Goal: Find contact information: Find contact information

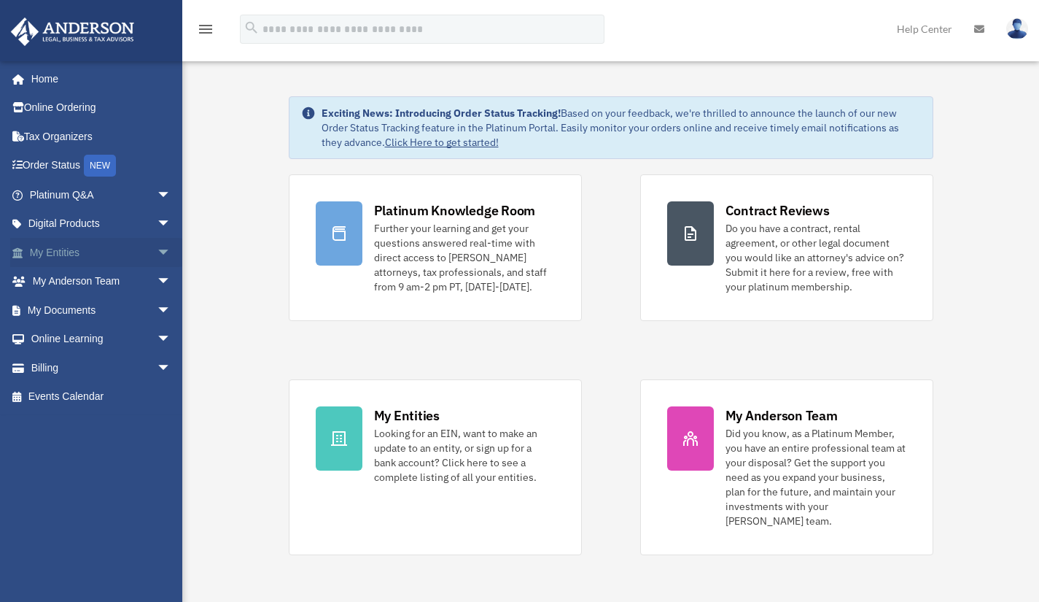
click at [157, 255] on span "arrow_drop_down" at bounding box center [171, 253] width 29 height 30
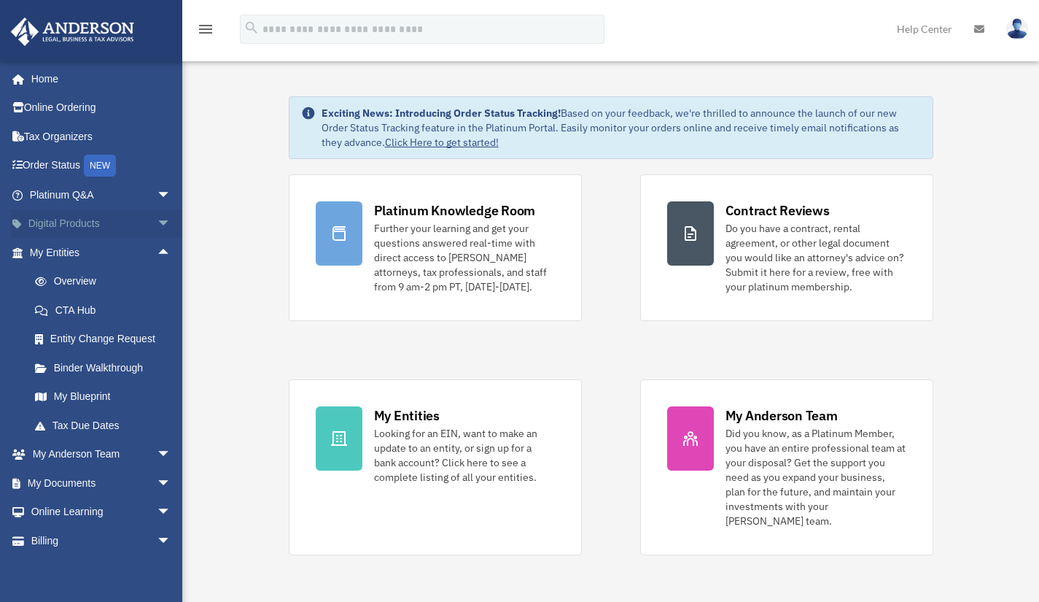
click at [159, 217] on span "arrow_drop_down" at bounding box center [171, 224] width 29 height 30
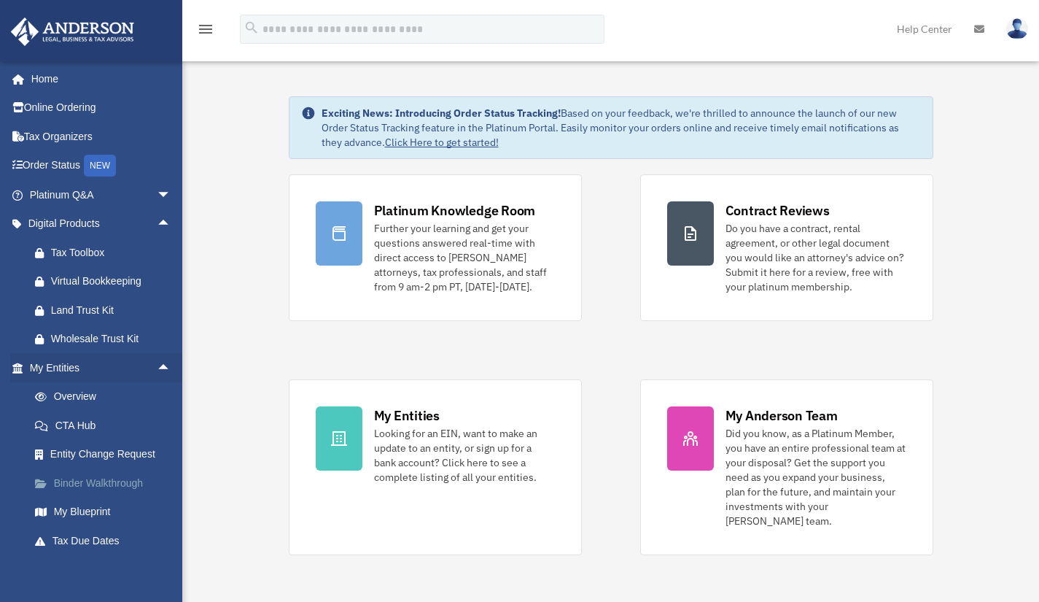
click at [108, 478] on link "Binder Walkthrough" at bounding box center [106, 482] width 173 height 29
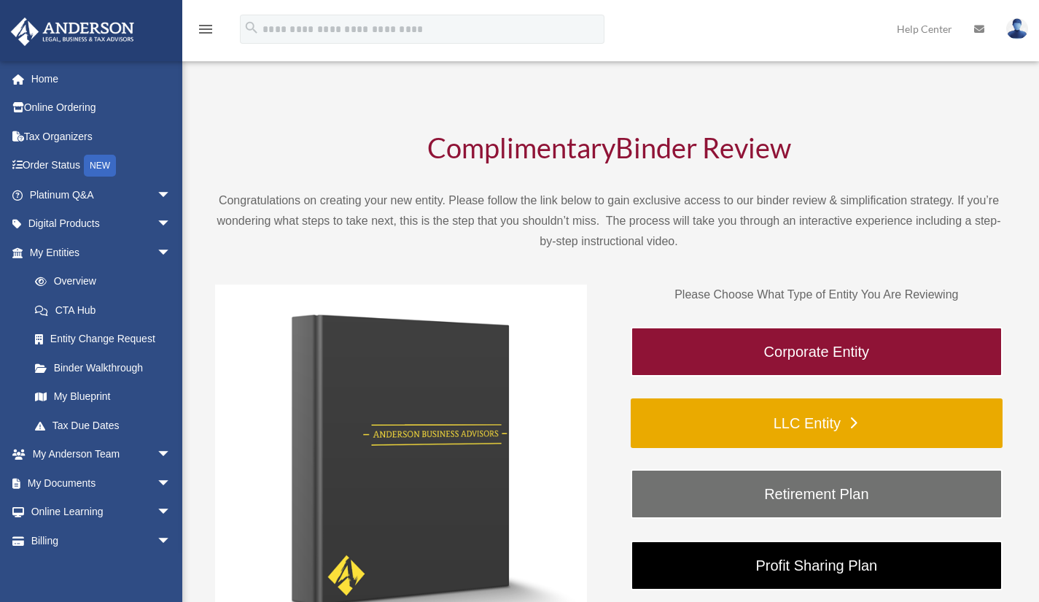
scroll to position [71, 0]
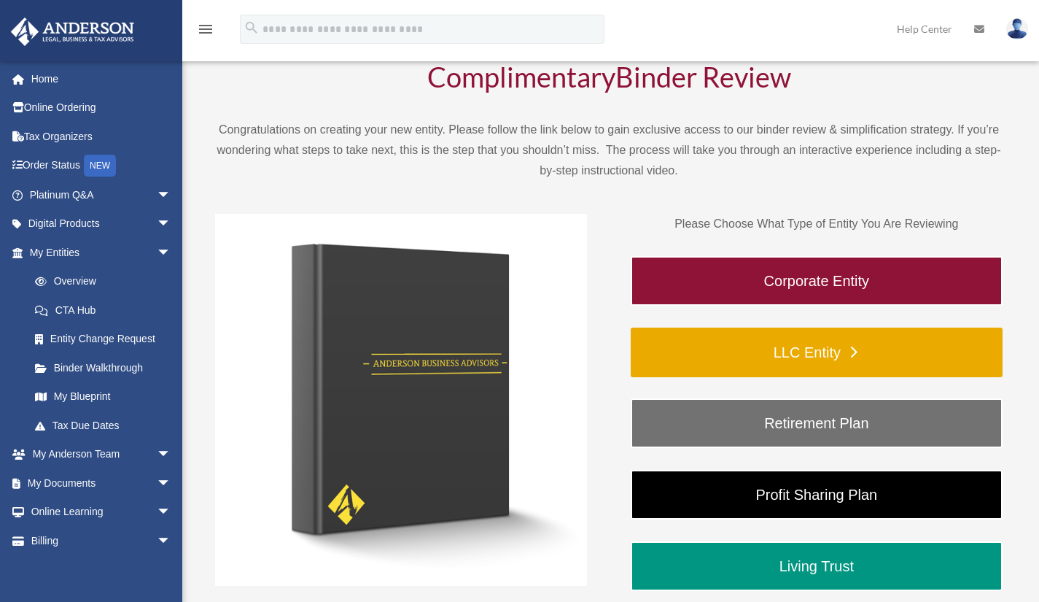
click at [856, 361] on link "LLC Entity" at bounding box center [817, 352] width 372 height 50
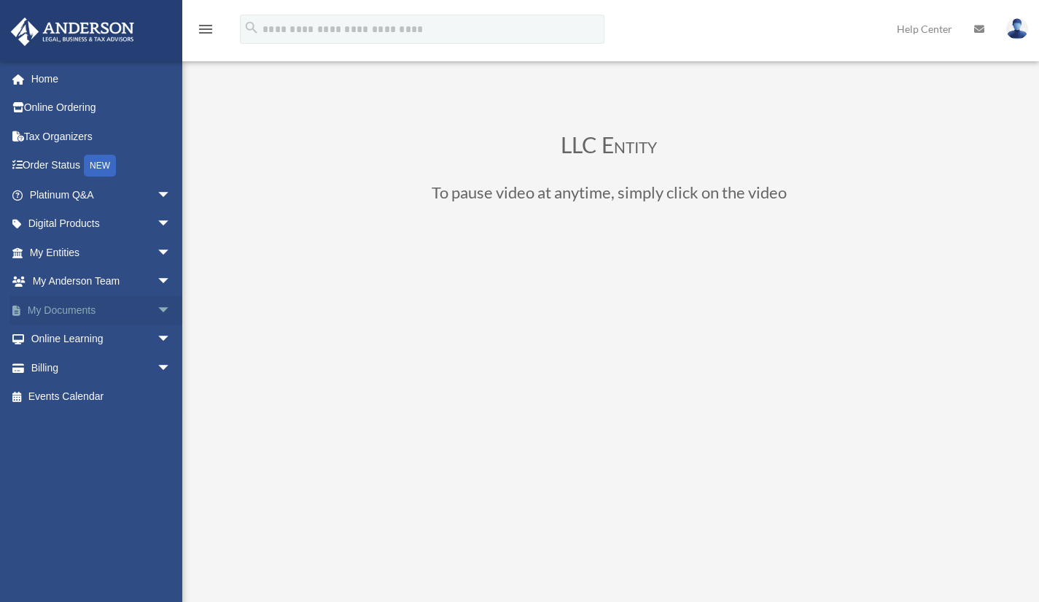
click at [157, 312] on span "arrow_drop_down" at bounding box center [171, 310] width 29 height 30
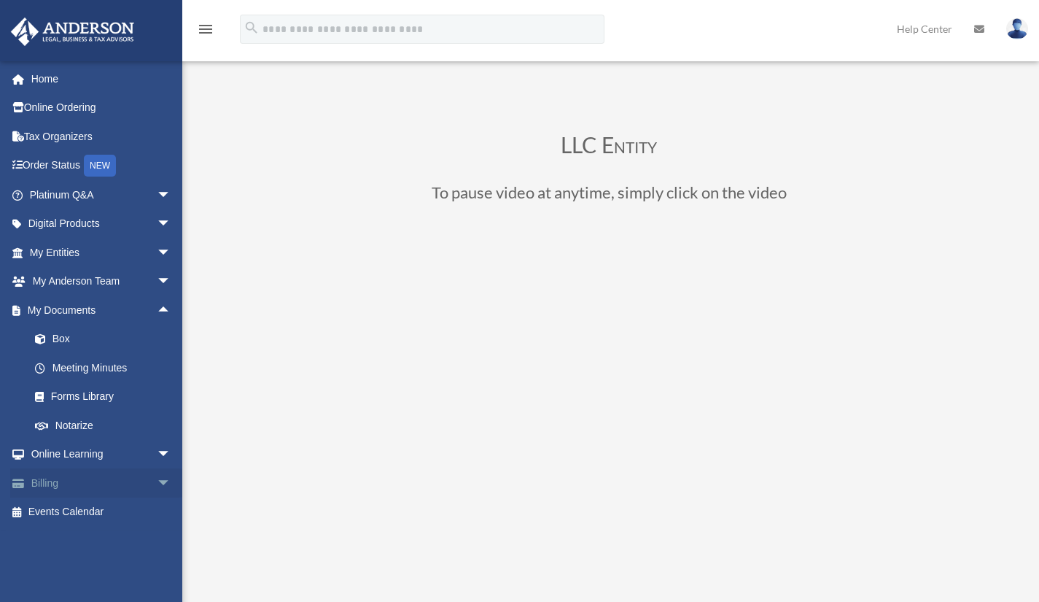
click at [157, 476] on span "arrow_drop_down" at bounding box center [171, 483] width 29 height 30
click at [157, 246] on span "arrow_drop_down" at bounding box center [171, 253] width 29 height 30
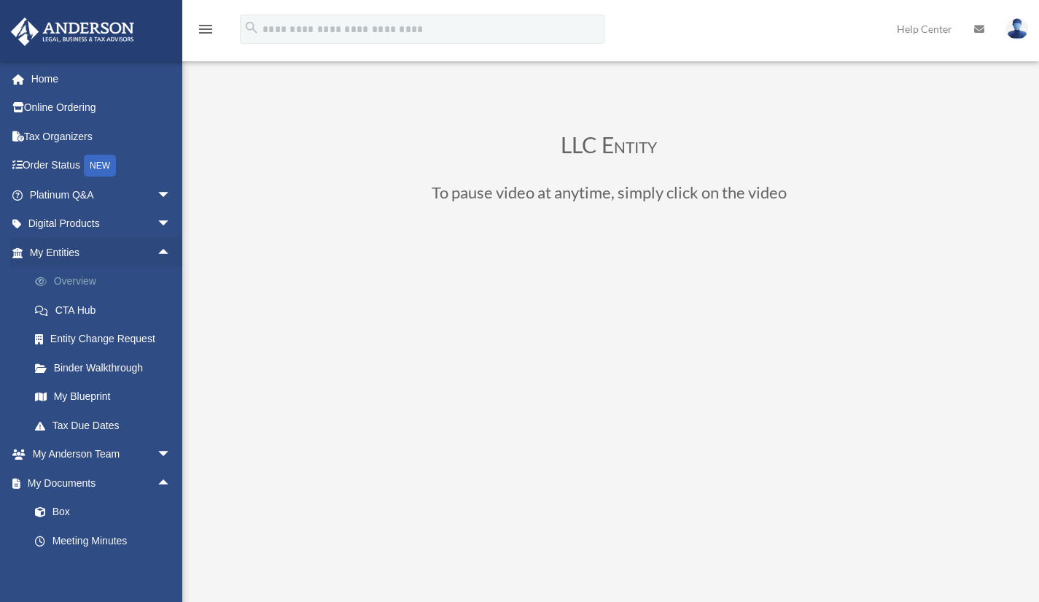
click at [114, 277] on link "Overview" at bounding box center [106, 281] width 173 height 29
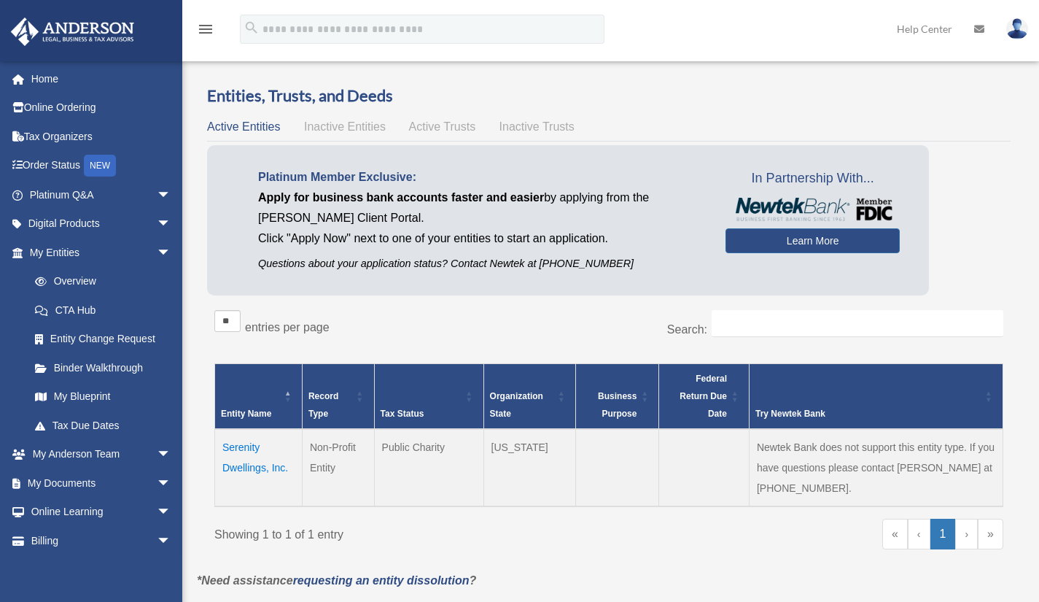
click at [260, 461] on td "Serenity Dwellings, Inc." at bounding box center [259, 467] width 88 height 77
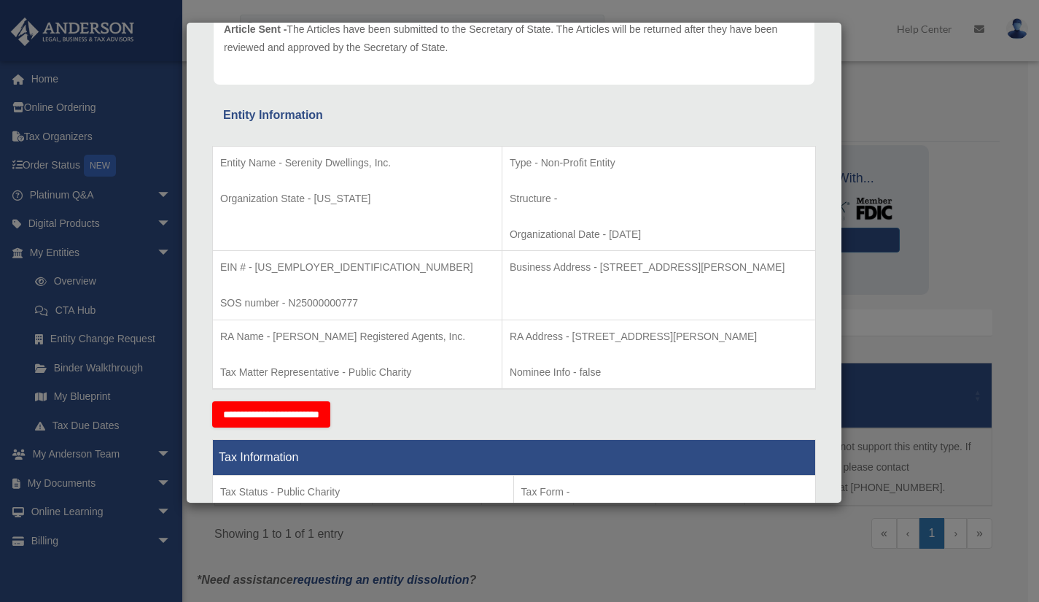
scroll to position [205, 0]
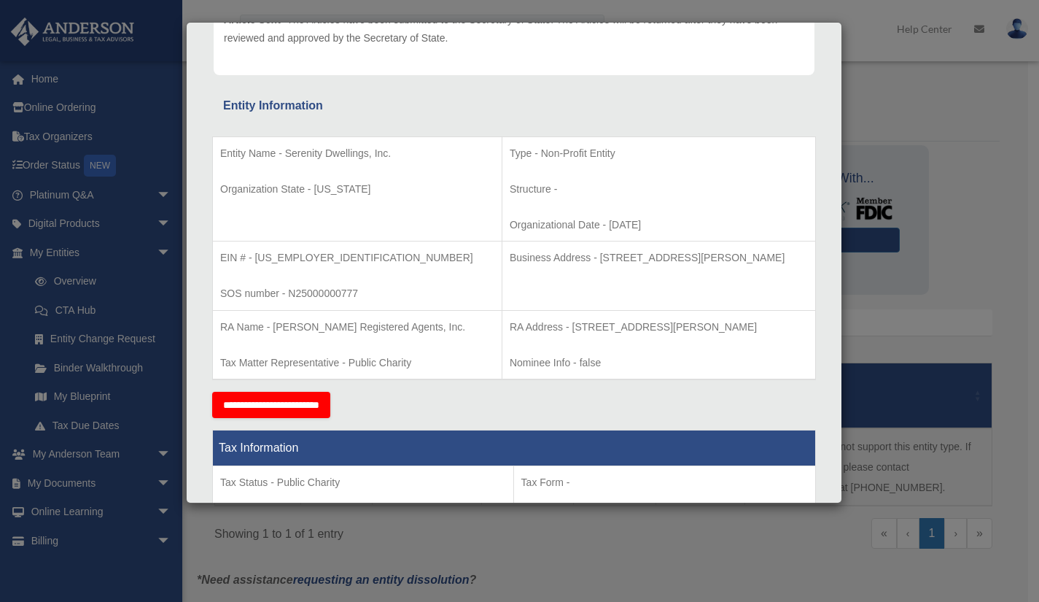
drag, startPoint x: 546, startPoint y: 254, endPoint x: 779, endPoint y: 256, distance: 232.7
click at [779, 256] on p "Business Address - 3225 McLeod Dr, Suite 100, Las Vegas, NV 89121" at bounding box center [659, 258] width 298 height 18
copy p "3225 McLeod Dr, Suite 100, Las Vegas, NV 89121"
click at [677, 130] on div "Entity Name - Serenity Dwellings, Inc. Organization State - Florida Type - Non-…" at bounding box center [514, 254] width 604 height 276
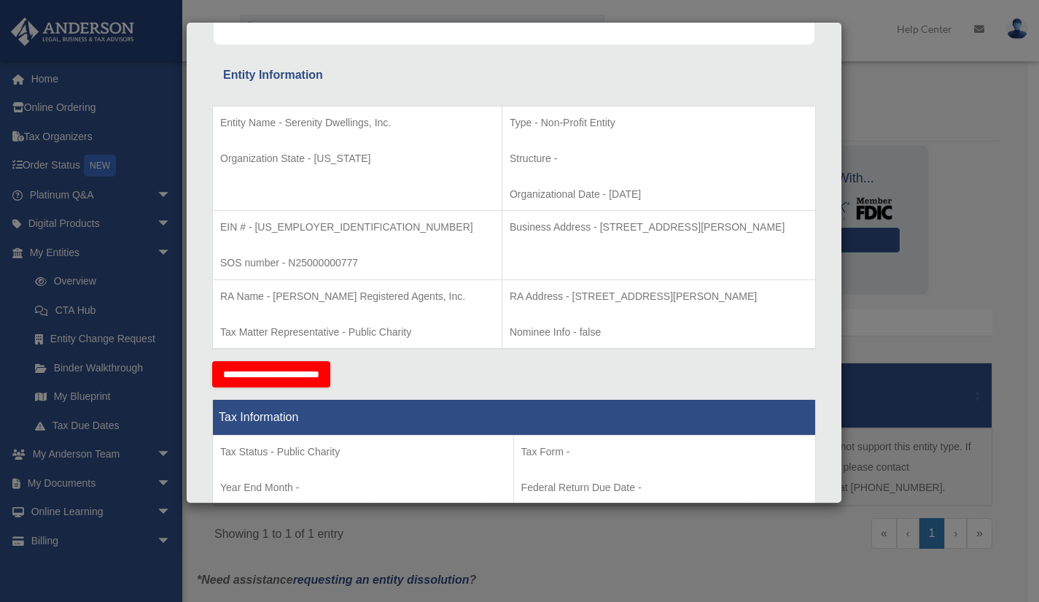
scroll to position [226, 0]
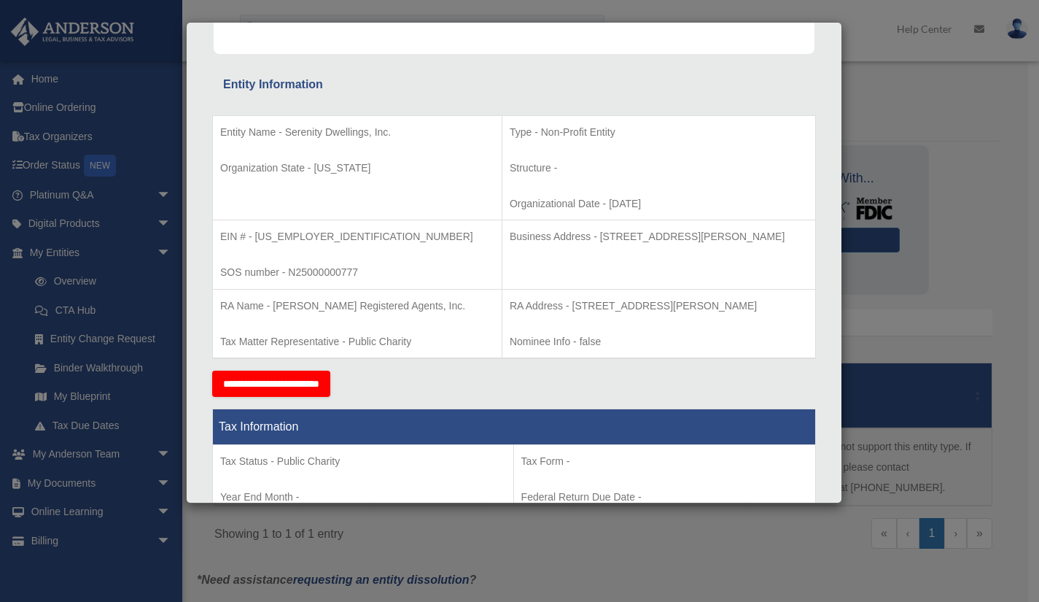
click at [676, 83] on div "Entity Information" at bounding box center [514, 84] width 582 height 20
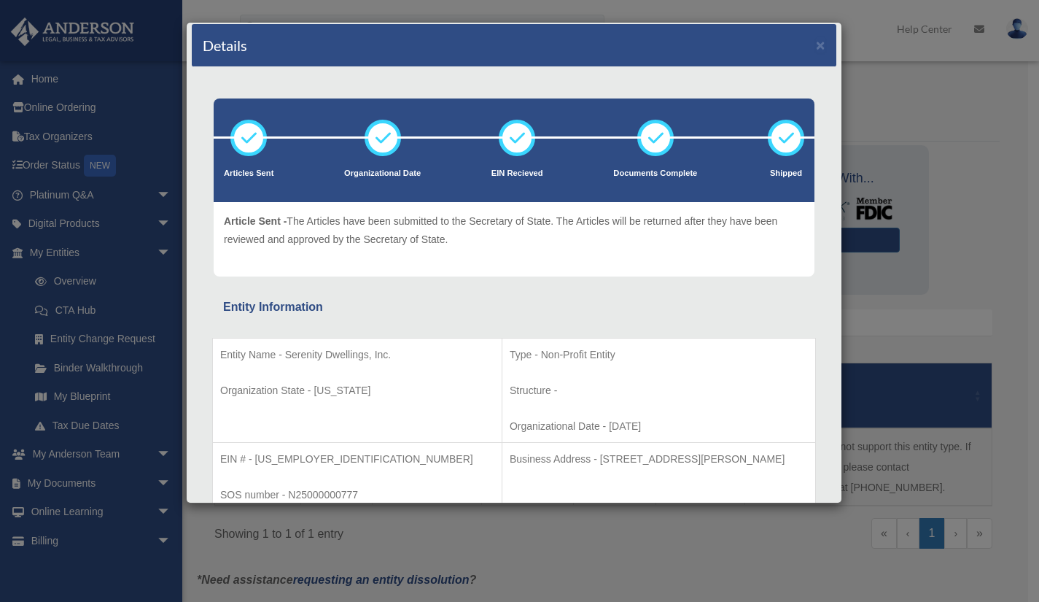
scroll to position [2, 0]
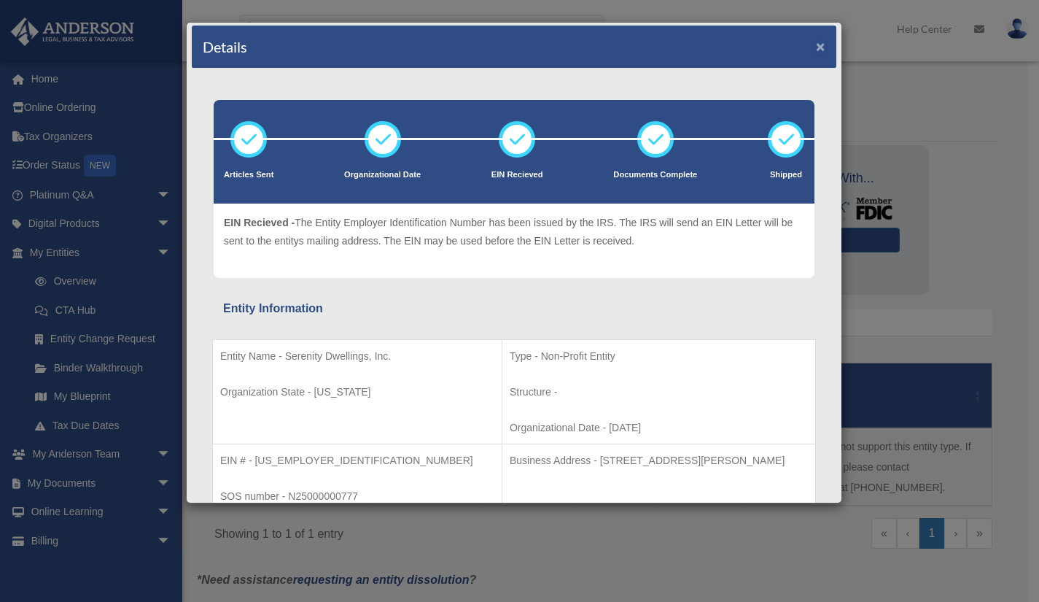
click at [816, 46] on button "×" at bounding box center [820, 46] width 9 height 15
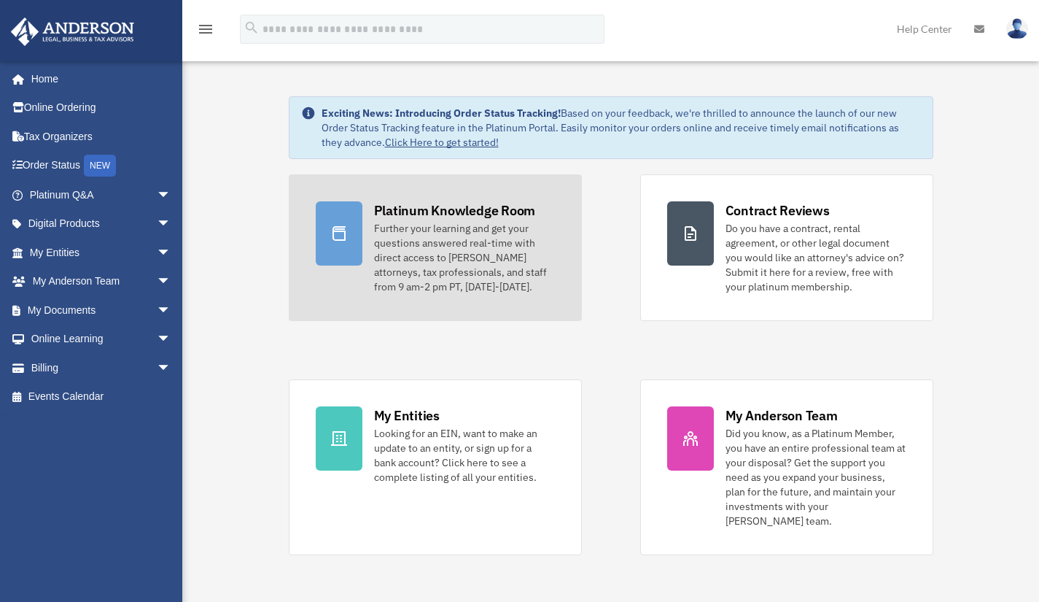
drag, startPoint x: 0, startPoint y: 0, endPoint x: 441, endPoint y: 214, distance: 490.3
click at [441, 214] on div "Platinum Knowledge Room" at bounding box center [455, 210] width 162 height 18
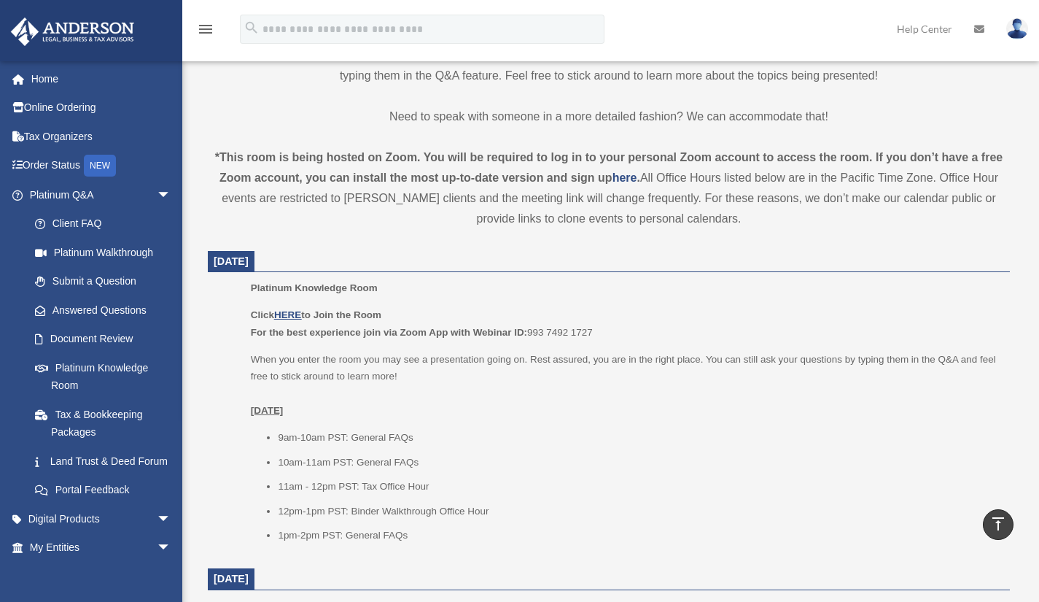
scroll to position [457, 0]
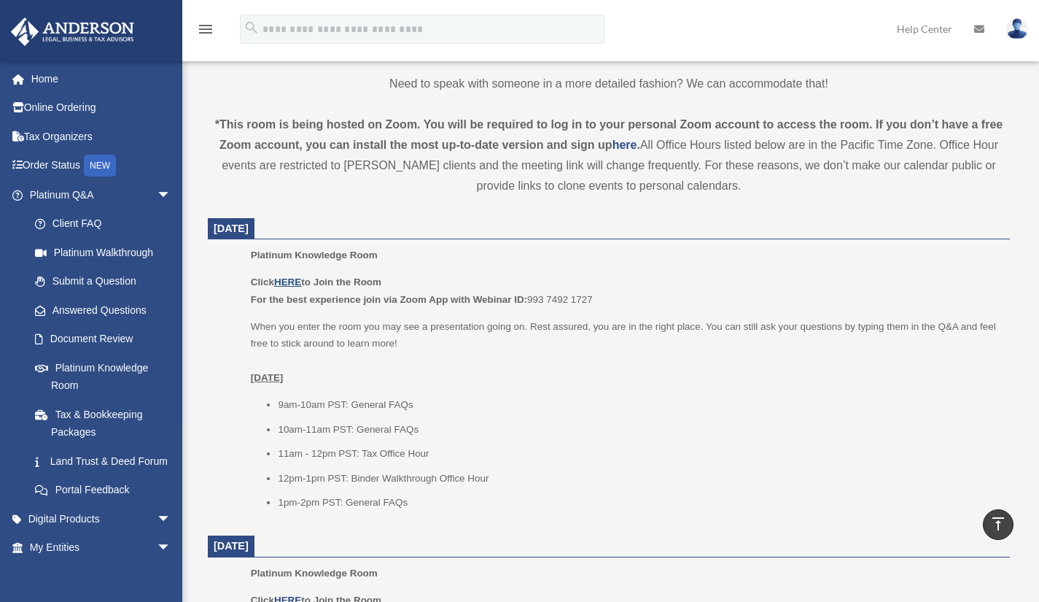
click at [296, 280] on u "HERE" at bounding box center [287, 281] width 27 height 11
click at [157, 533] on span "arrow_drop_down" at bounding box center [171, 519] width 29 height 30
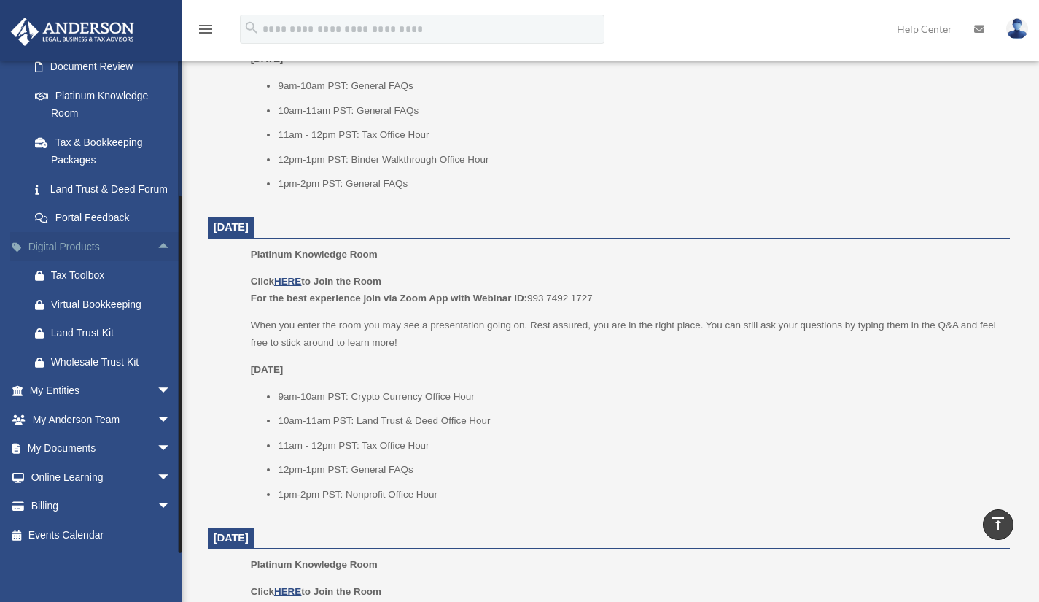
scroll to position [770, 0]
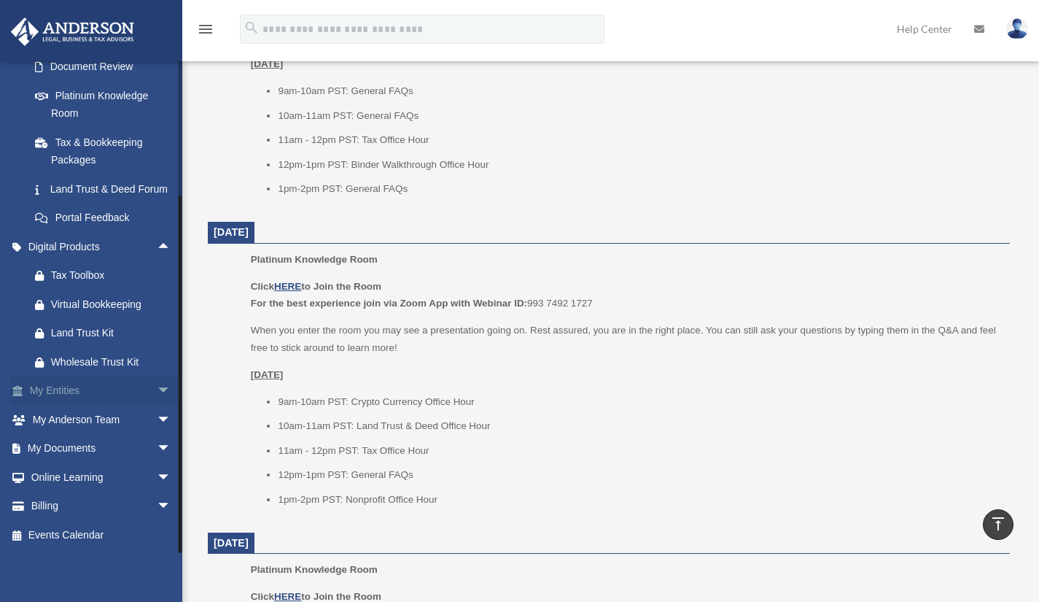
click at [157, 392] on span "arrow_drop_down" at bounding box center [171, 391] width 29 height 30
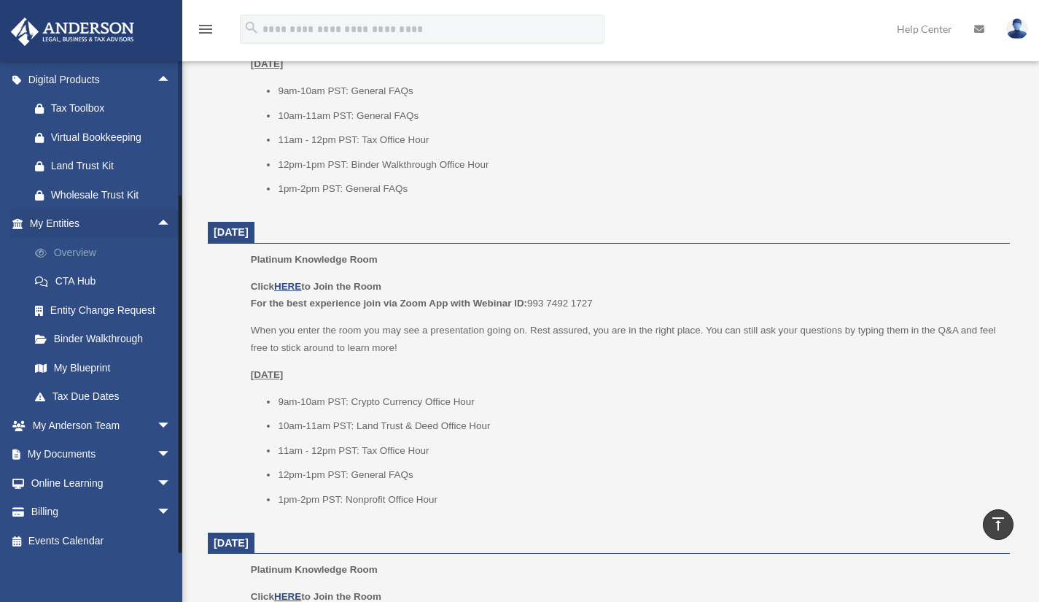
scroll to position [462, 0]
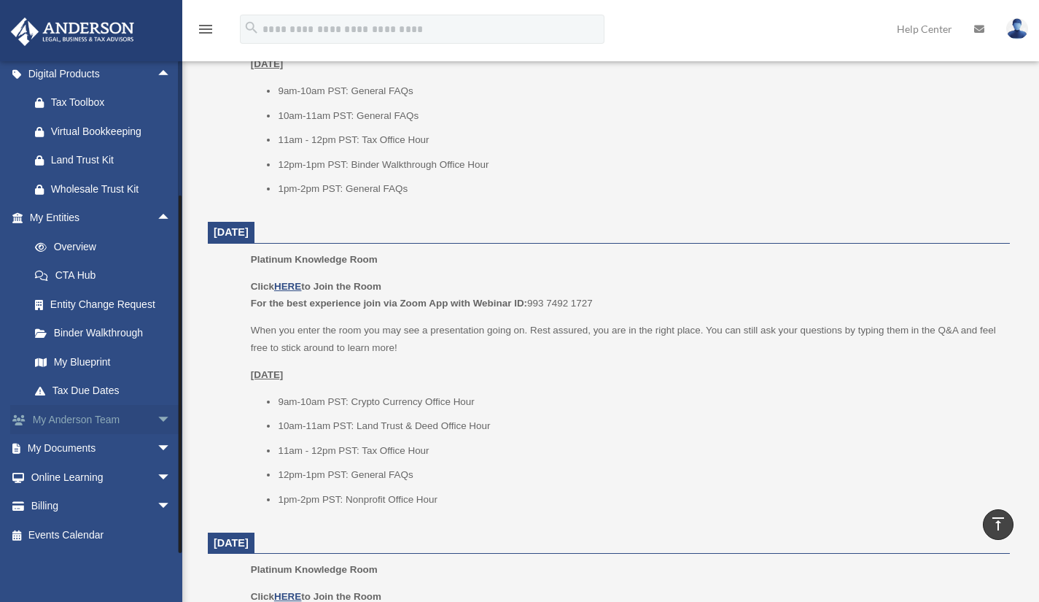
click at [157, 414] on span "arrow_drop_down" at bounding box center [171, 420] width 29 height 30
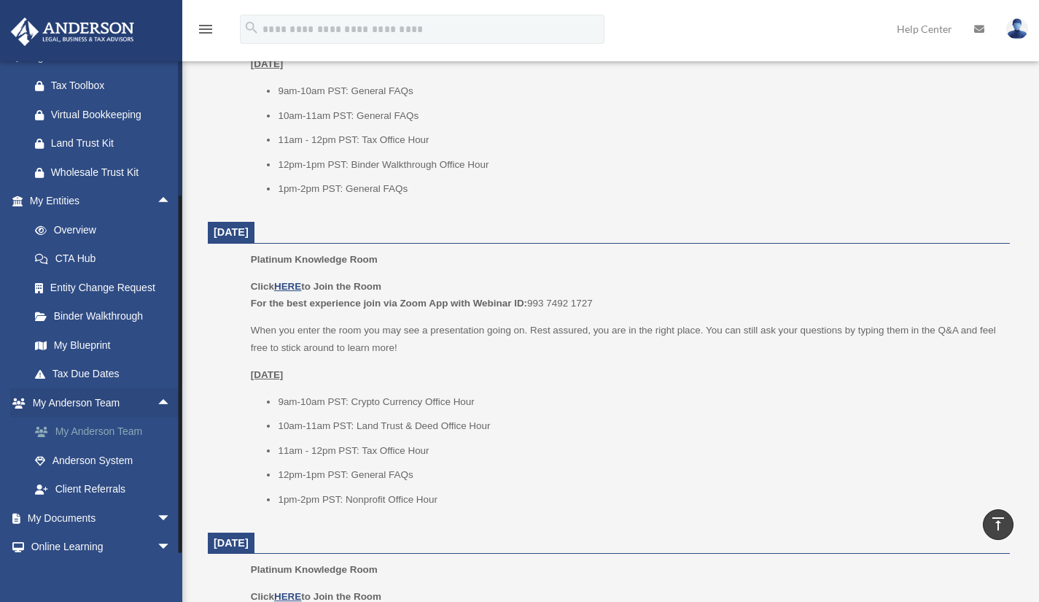
click at [147, 446] on link "My Anderson Team" at bounding box center [106, 431] width 173 height 29
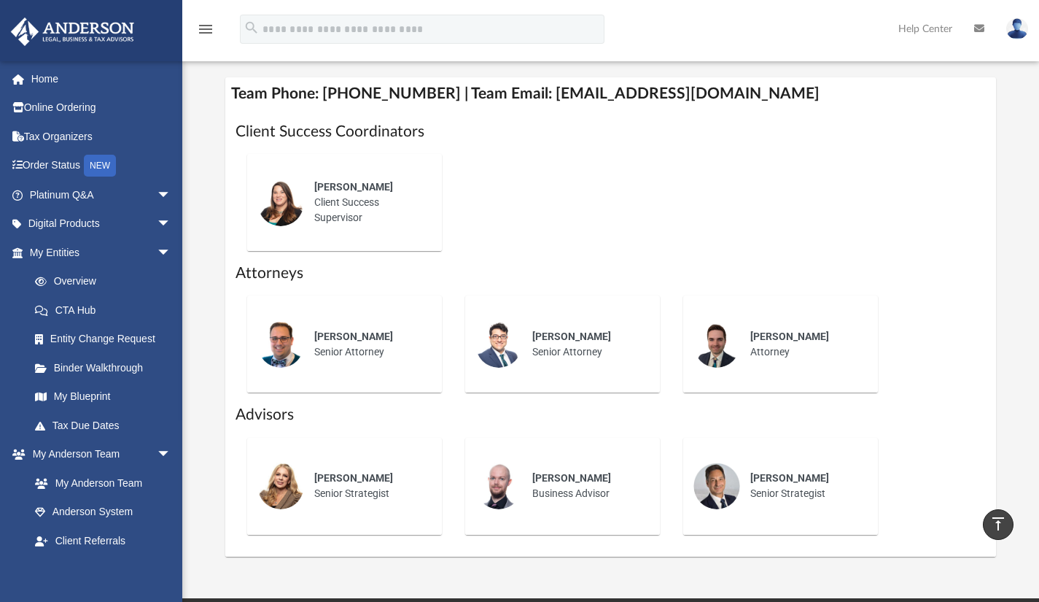
scroll to position [552, 0]
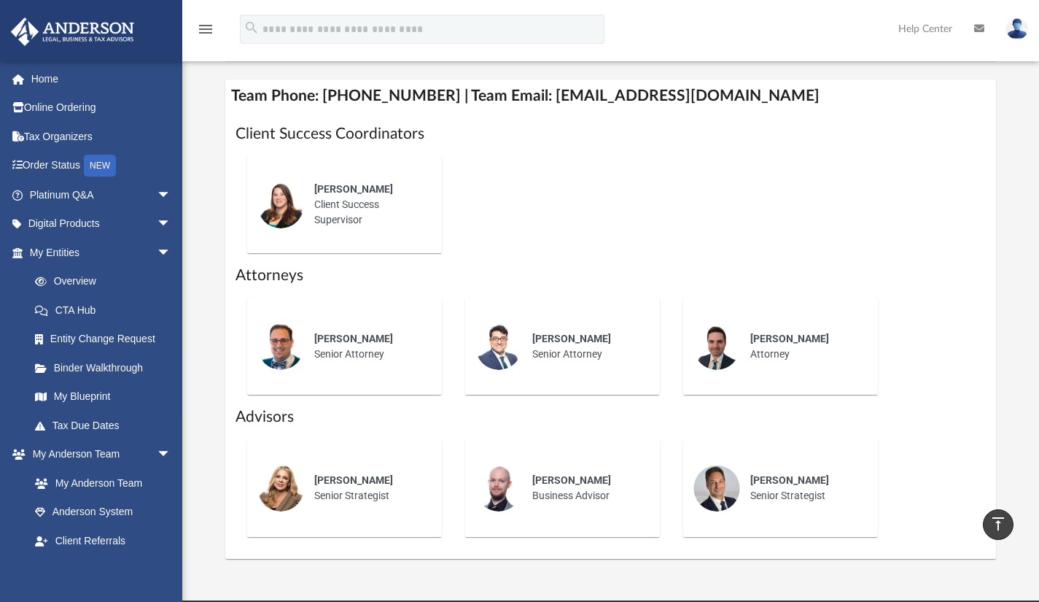
drag, startPoint x: 1043, startPoint y: 322, endPoint x: 1030, endPoint y: 444, distance: 123.2
click at [1030, 444] on div "Who is on my team and who will I work with: While a client of [PERSON_NAME] you…" at bounding box center [610, 46] width 857 height 1023
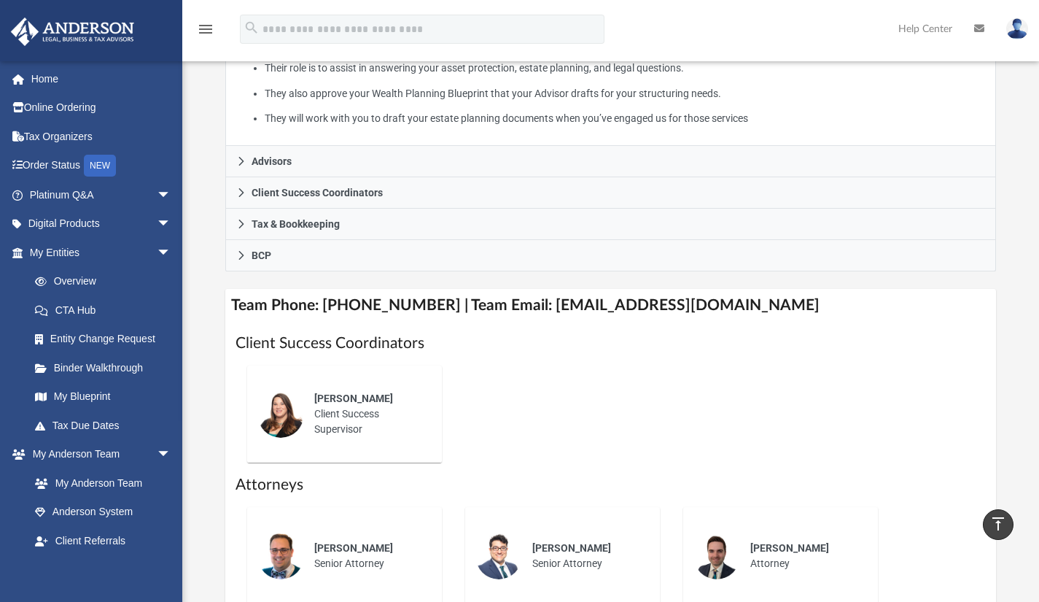
scroll to position [330, 0]
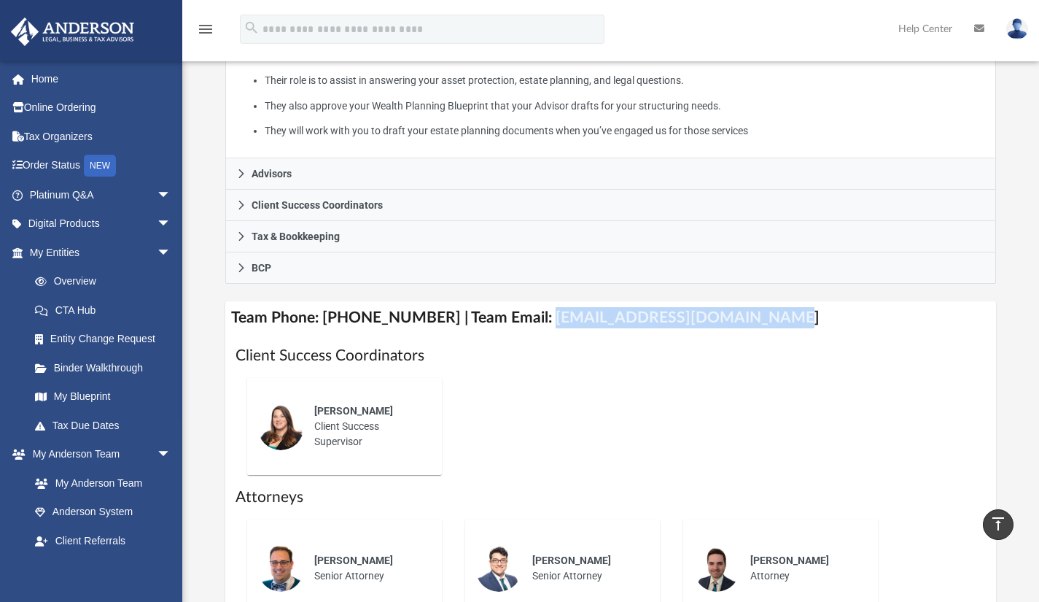
drag, startPoint x: 525, startPoint y: 331, endPoint x: 749, endPoint y: 324, distance: 224.0
click at [749, 324] on h4 "Team Phone: [PHONE_NUMBER] | Team Email: [EMAIL_ADDRESS][DOMAIN_NAME]" at bounding box center [611, 317] width 772 height 33
click at [729, 334] on h4 "Team Phone: [PHONE_NUMBER] | Team Email: [EMAIL_ADDRESS][DOMAIN_NAME]" at bounding box center [611, 317] width 772 height 33
drag, startPoint x: 526, startPoint y: 336, endPoint x: 755, endPoint y: 329, distance: 229.1
click at [755, 329] on h4 "Team Phone: [PHONE_NUMBER] | Team Email: [EMAIL_ADDRESS][DOMAIN_NAME]" at bounding box center [611, 317] width 772 height 33
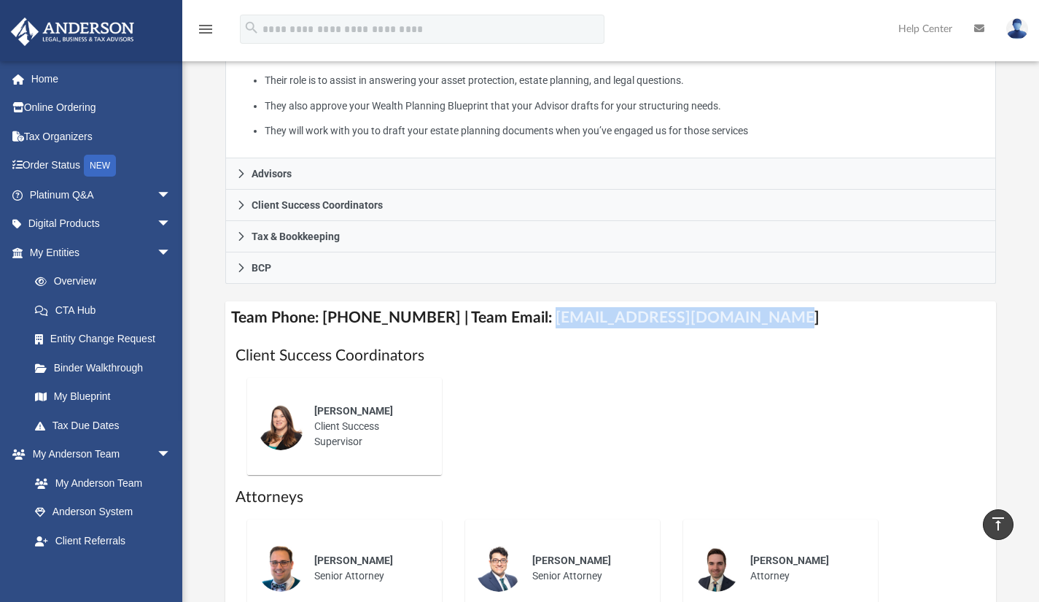
copy h4 "[EMAIL_ADDRESS][DOMAIN_NAME]"
